Goal: Navigation & Orientation: Find specific page/section

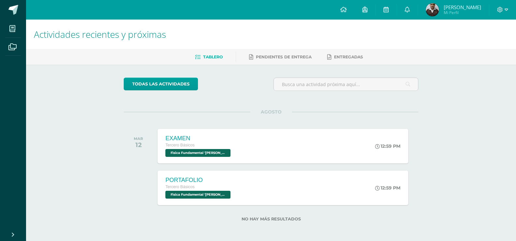
click at [449, 211] on div "Actividades recientes y próximas Tablero Pendientes de entrega Entregadas todas…" at bounding box center [271, 131] width 490 height 222
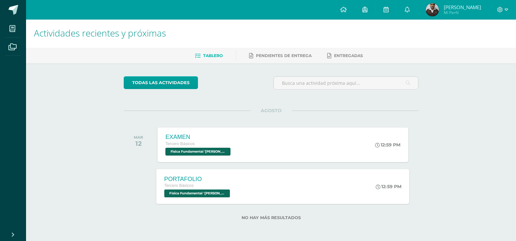
click at [404, 188] on div "12:59 PM" at bounding box center [392, 186] width 35 height 35
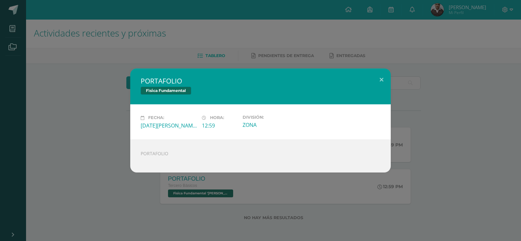
click at [493, 185] on div "PORTAFOLIO Fìsica Fundamental Fecha: Martes 12 de Agosto Hora: 12:59 División: …" at bounding box center [260, 120] width 521 height 241
